Goal: Transaction & Acquisition: Purchase product/service

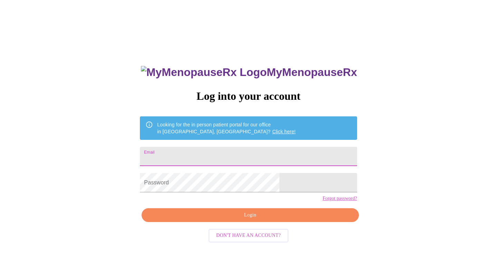
click at [202, 152] on input "Email" at bounding box center [248, 156] width 217 height 19
type input "[EMAIL_ADDRESS][DOMAIN_NAME]"
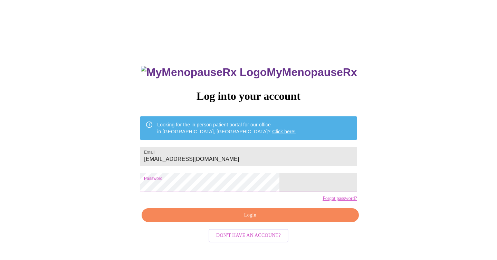
click at [265, 220] on span "Login" at bounding box center [250, 215] width 201 height 9
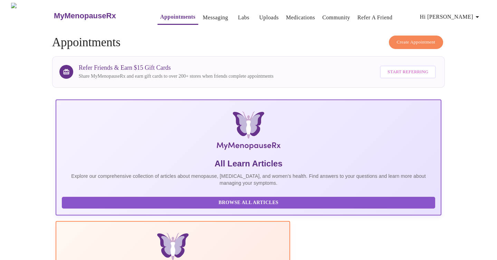
click at [238, 15] on link "Labs" at bounding box center [243, 18] width 11 height 10
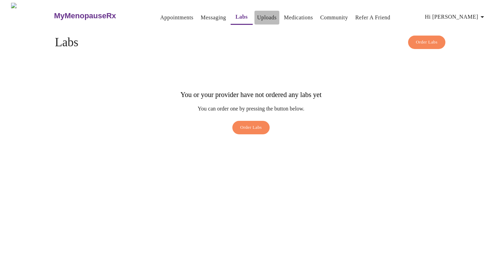
click at [257, 18] on link "Uploads" at bounding box center [267, 18] width 20 height 10
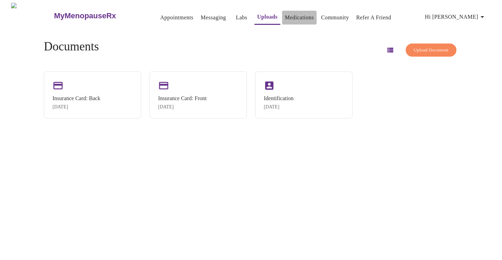
click at [288, 18] on link "Medications" at bounding box center [299, 18] width 29 height 10
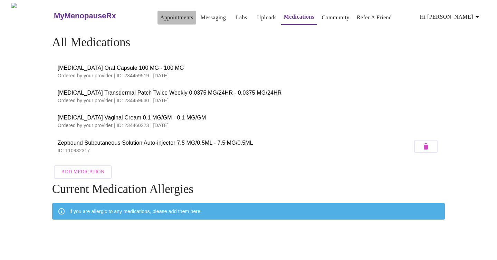
click at [163, 17] on link "Appointments" at bounding box center [176, 18] width 33 height 10
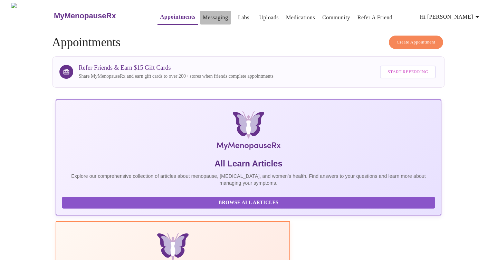
click at [203, 16] on link "Messaging" at bounding box center [215, 18] width 25 height 10
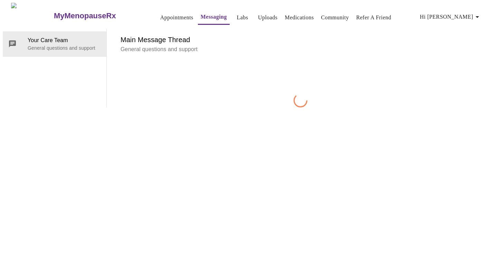
scroll to position [26, 0]
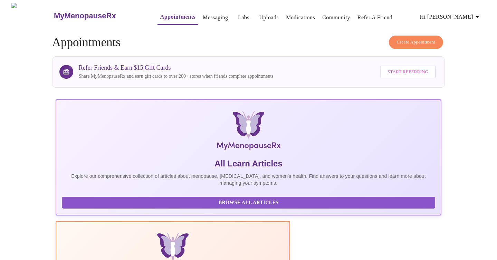
click at [238, 18] on link "Labs" at bounding box center [243, 18] width 11 height 10
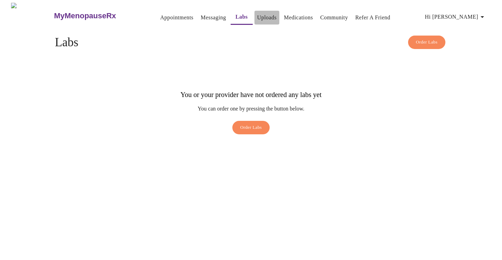
click at [257, 16] on link "Uploads" at bounding box center [267, 18] width 20 height 10
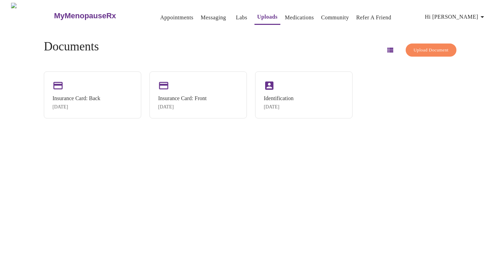
click at [290, 17] on link "Medications" at bounding box center [299, 18] width 29 height 10
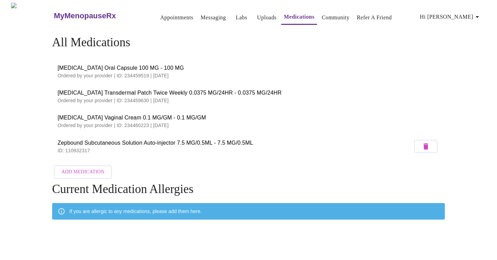
click at [464, 15] on span "Hi [PERSON_NAME]" at bounding box center [450, 17] width 61 height 10
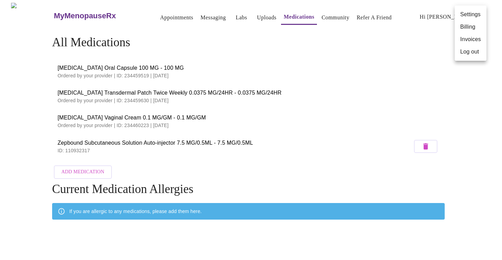
click at [469, 28] on li "Billing" at bounding box center [471, 27] width 32 height 12
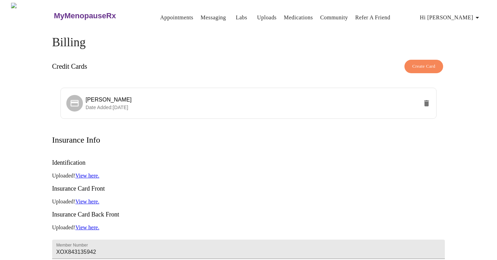
click at [477, 16] on icon "button" at bounding box center [477, 17] width 8 height 8
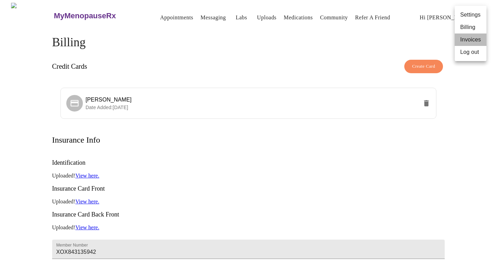
click at [474, 42] on li "Invoices" at bounding box center [471, 40] width 32 height 12
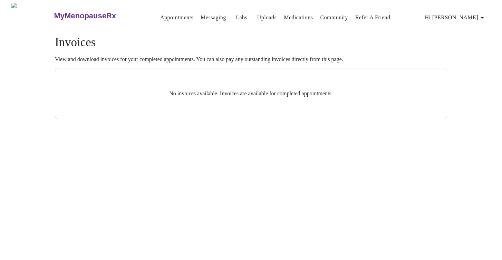
click at [162, 15] on link "Appointments" at bounding box center [176, 18] width 33 height 10
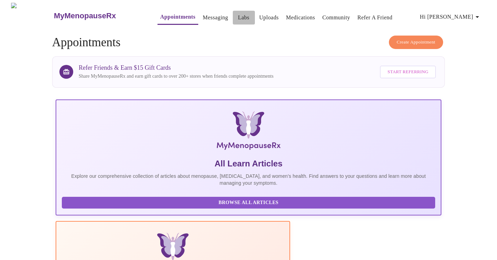
click at [238, 17] on link "Labs" at bounding box center [243, 18] width 11 height 10
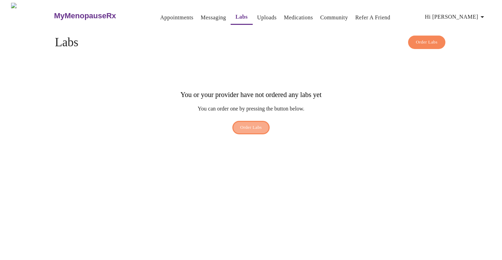
click at [254, 124] on span "Order Labs" at bounding box center [251, 128] width 22 height 8
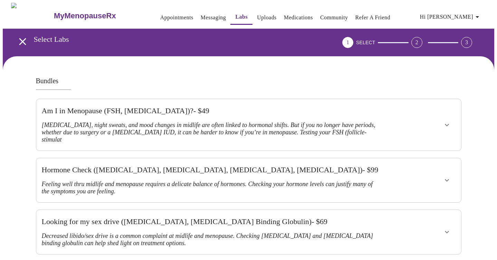
click at [21, 39] on icon "open drawer" at bounding box center [23, 42] width 12 height 12
